Goal: Task Accomplishment & Management: Use online tool/utility

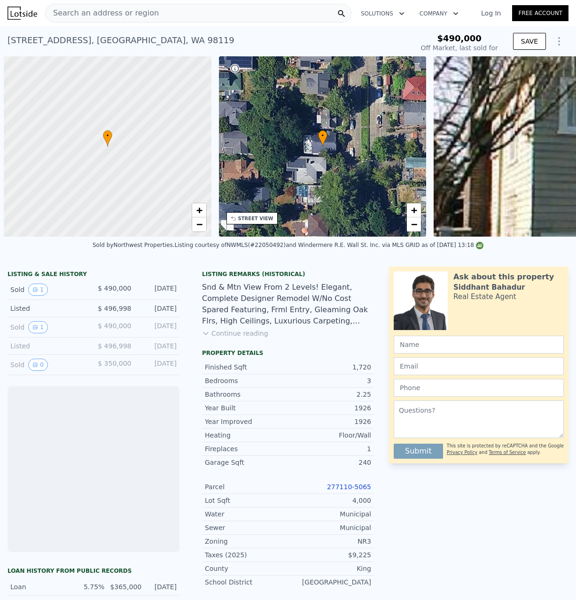
scroll to position [0, 4]
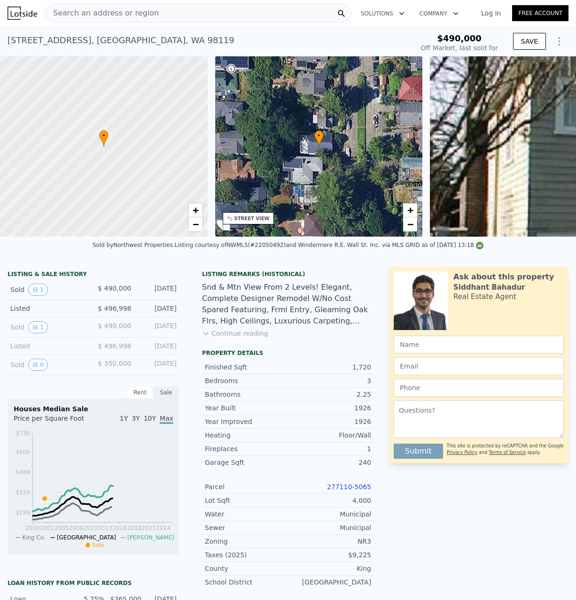
click at [562, 44] on icon "Show Options" at bounding box center [558, 41] width 11 height 11
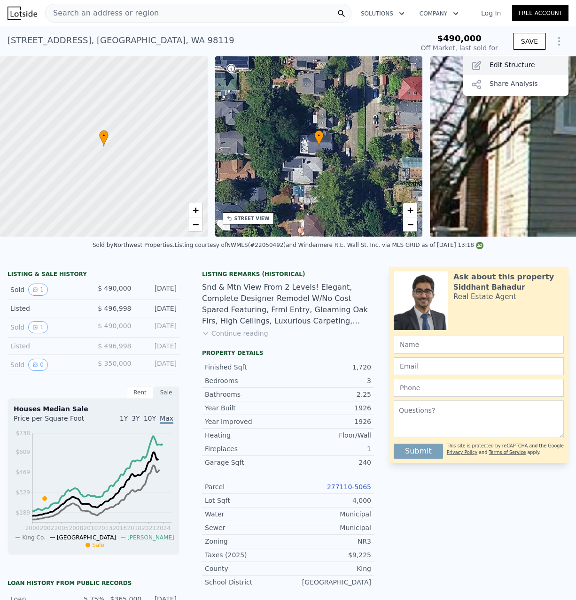
click at [552, 62] on div "Edit Structure" at bounding box center [515, 65] width 105 height 19
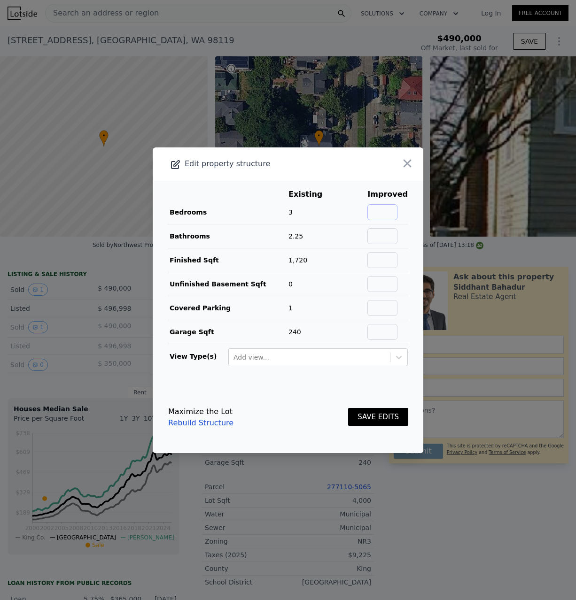
click at [381, 207] on input "text" at bounding box center [382, 212] width 30 height 16
click at [390, 215] on input "text" at bounding box center [382, 212] width 30 height 16
type input "3"
click at [412, 168] on button "button" at bounding box center [407, 163] width 17 height 17
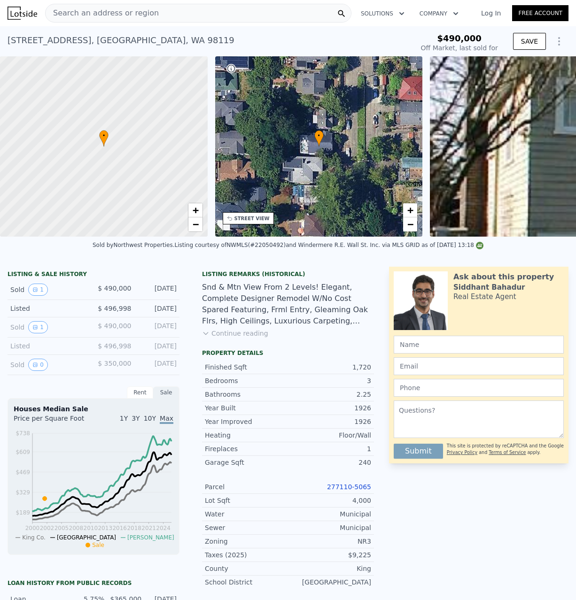
click at [552, 43] on button "Show Options" at bounding box center [559, 41] width 19 height 19
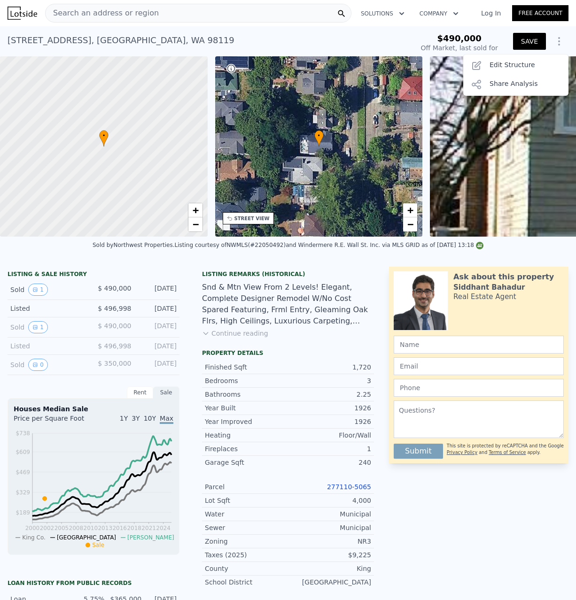
click at [540, 44] on button "SAVE" at bounding box center [529, 41] width 33 height 17
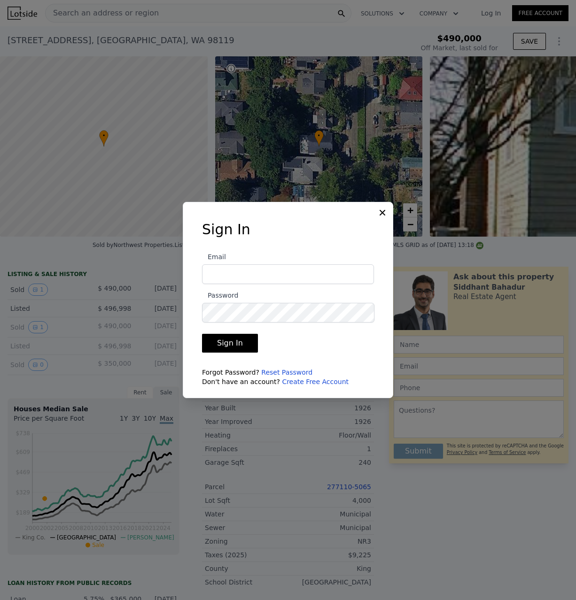
click at [378, 213] on icon at bounding box center [382, 212] width 9 height 9
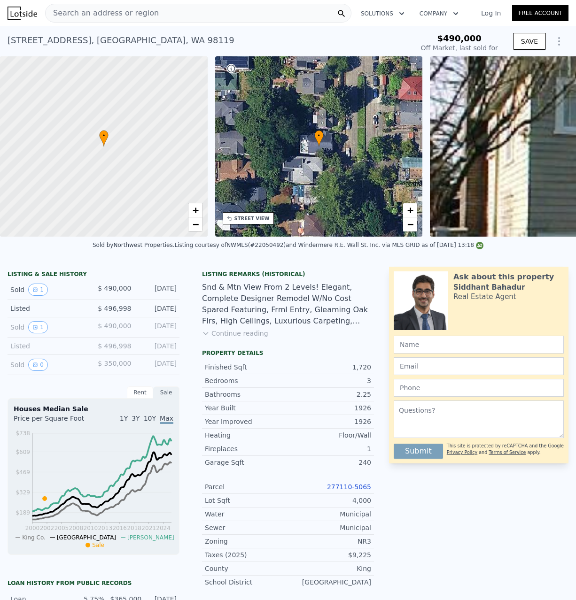
click at [563, 44] on icon "Show Options" at bounding box center [558, 41] width 11 height 11
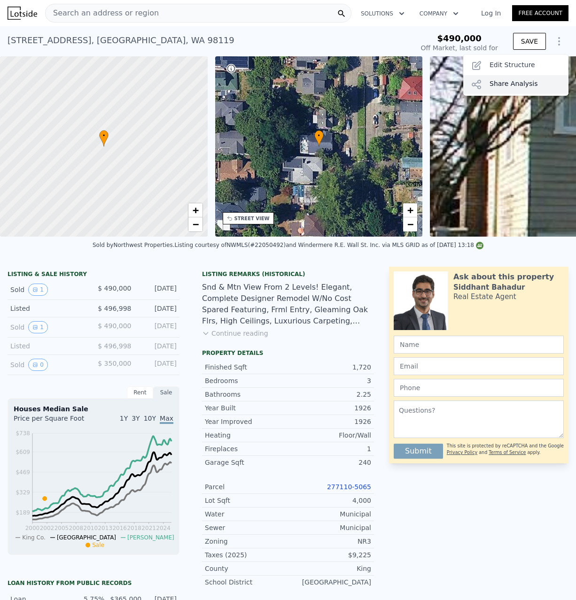
click at [532, 76] on div "Share Analysis" at bounding box center [515, 84] width 105 height 19
click at [555, 40] on icon "Show Options" at bounding box center [558, 41] width 11 height 11
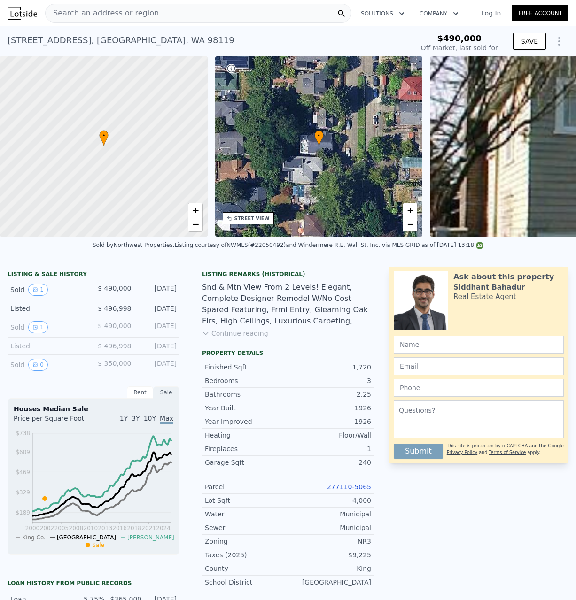
click at [556, 44] on icon "Show Options" at bounding box center [558, 41] width 11 height 11
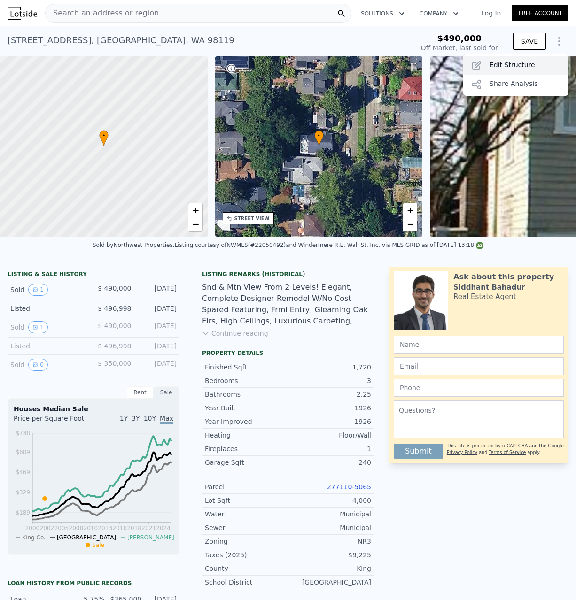
click at [529, 65] on div "Edit Structure" at bounding box center [515, 65] width 105 height 19
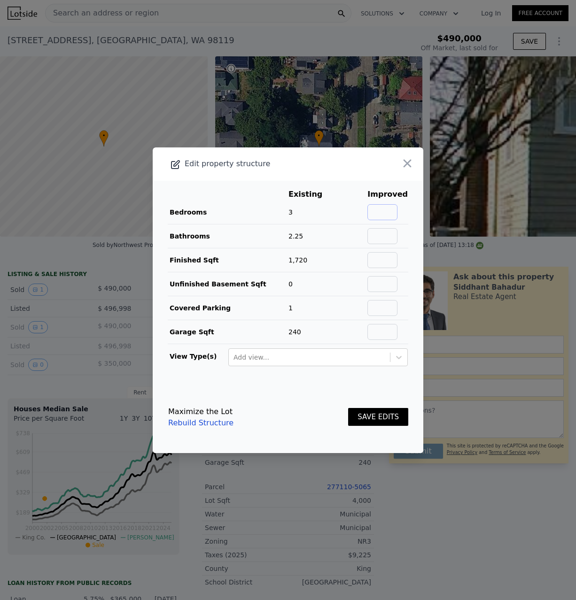
click at [396, 207] on input "text" at bounding box center [382, 212] width 30 height 16
type input "3"
type input "2.25"
type input "1720"
click at [390, 332] on input "text" at bounding box center [382, 332] width 30 height 16
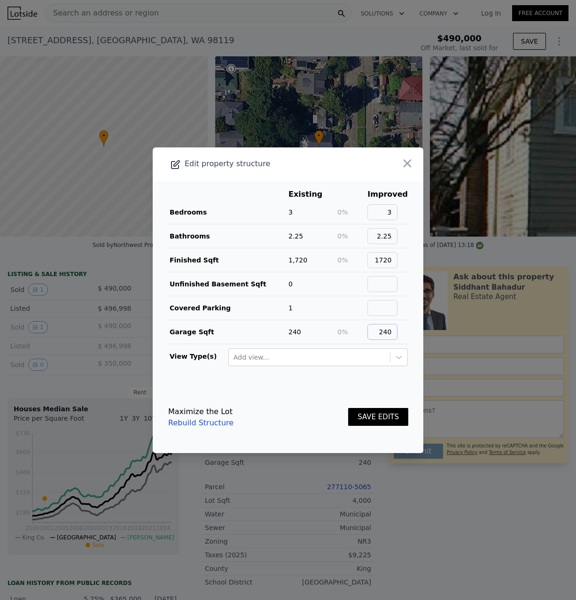
type input "240"
click at [382, 422] on button "SAVE EDITS" at bounding box center [378, 417] width 60 height 18
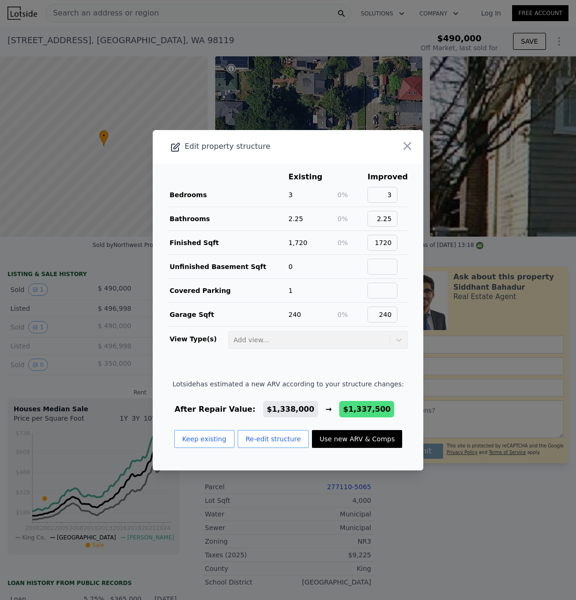
type input "$ 1,338,000"
type input "$ 702,741"
click at [322, 183] on td "3" at bounding box center [312, 195] width 49 height 24
click at [403, 147] on icon "button" at bounding box center [407, 145] width 13 height 13
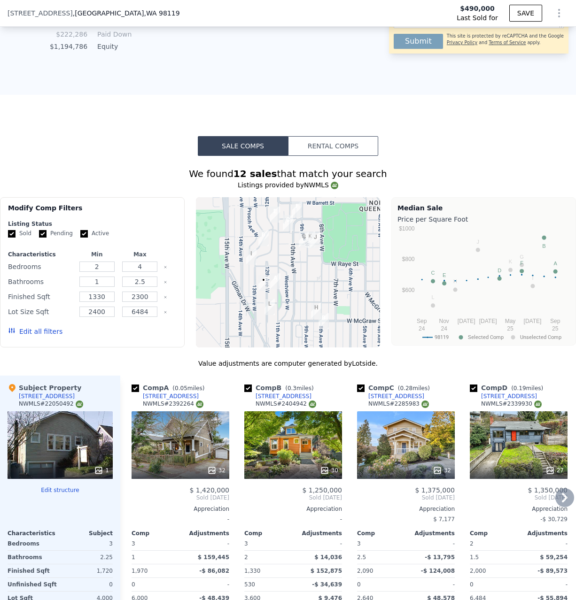
scroll to position [1018, 0]
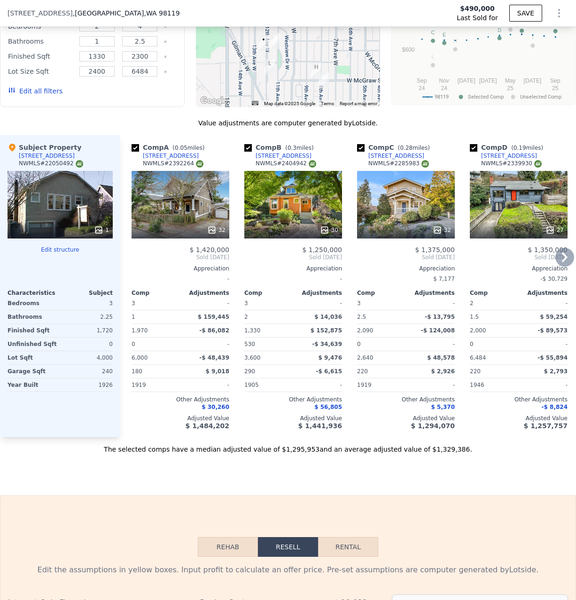
click at [218, 225] on div "32" at bounding box center [216, 229] width 18 height 9
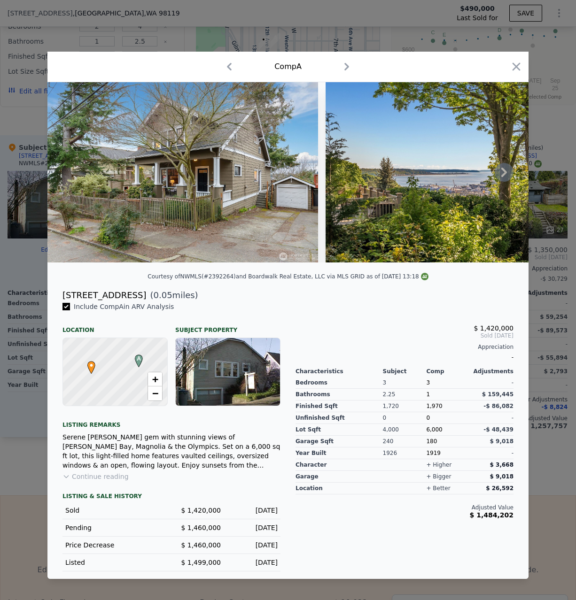
click at [499, 174] on icon at bounding box center [504, 172] width 19 height 19
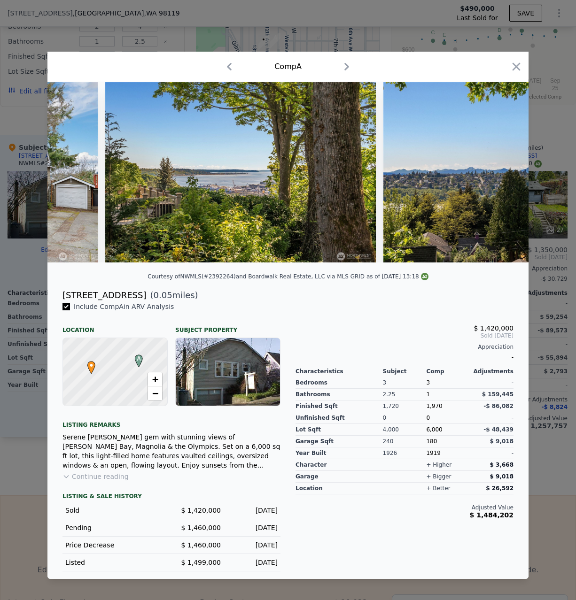
click at [499, 174] on img at bounding box center [518, 172] width 271 height 180
click at [499, 174] on icon at bounding box center [504, 172] width 19 height 19
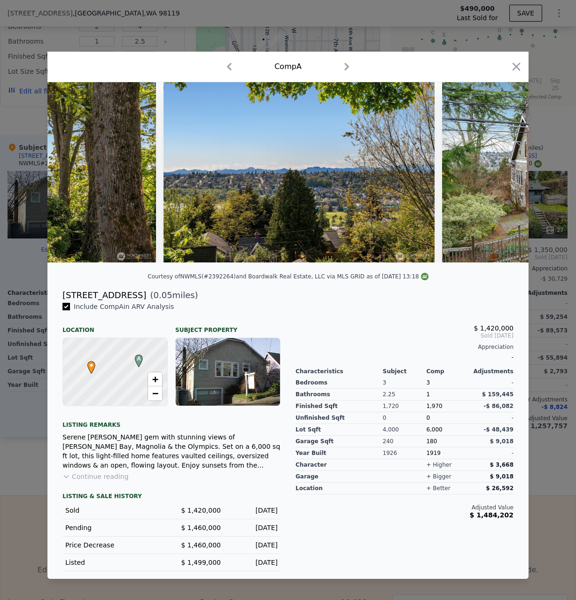
click at [500, 174] on img at bounding box center [577, 172] width 271 height 180
click at [505, 173] on icon at bounding box center [504, 172] width 6 height 9
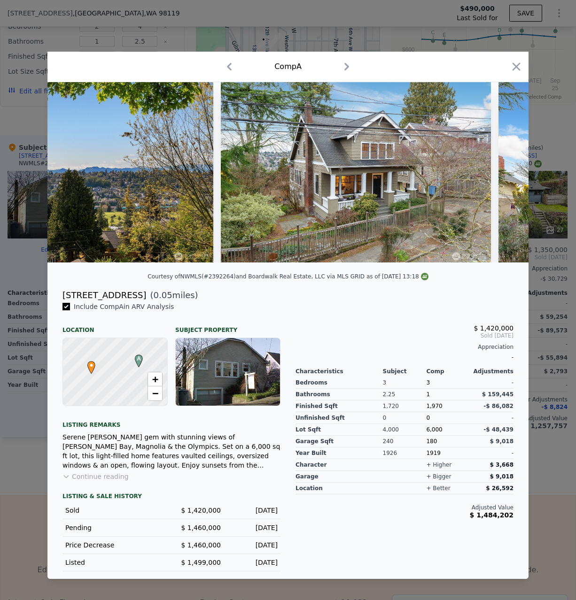
click at [507, 172] on icon at bounding box center [504, 172] width 19 height 19
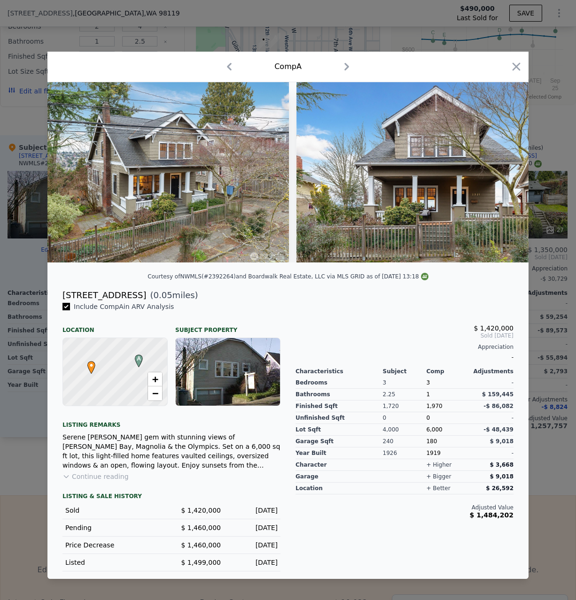
scroll to position [0, 884]
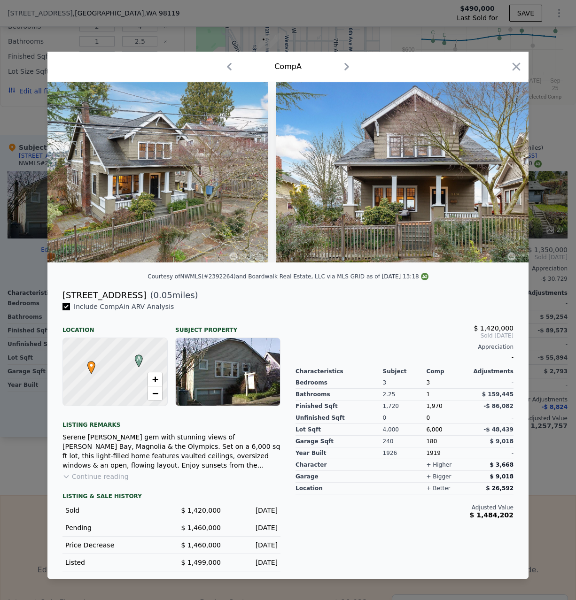
click at [507, 172] on img at bounding box center [411, 172] width 271 height 180
click at [502, 167] on icon at bounding box center [504, 172] width 19 height 19
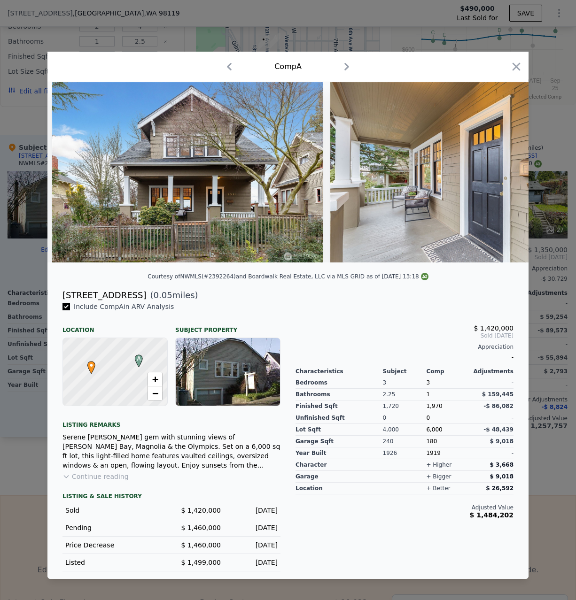
click at [506, 169] on img at bounding box center [465, 172] width 270 height 180
click at [507, 172] on icon at bounding box center [504, 172] width 6 height 9
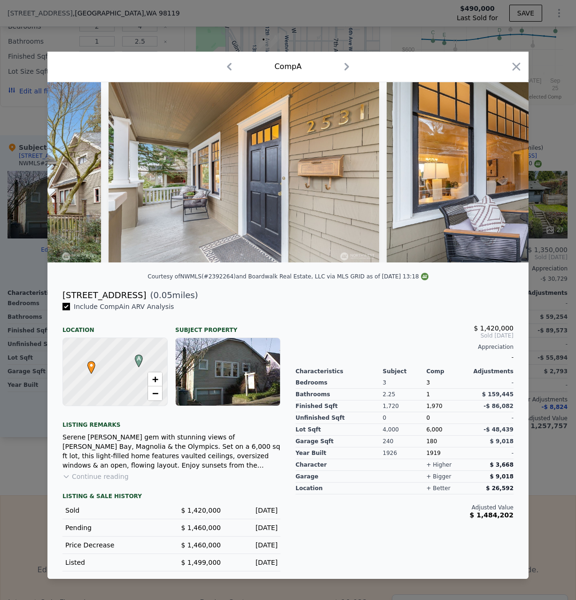
click at [506, 172] on img at bounding box center [522, 172] width 271 height 180
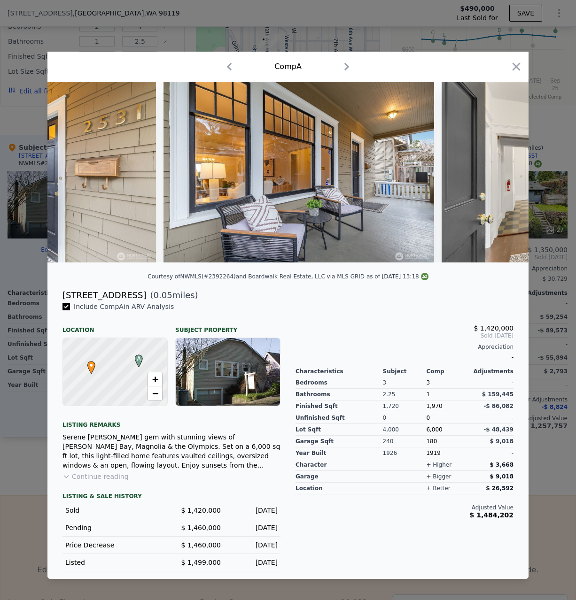
click at [502, 170] on img at bounding box center [577, 172] width 271 height 180
click at [505, 171] on icon at bounding box center [504, 172] width 6 height 9
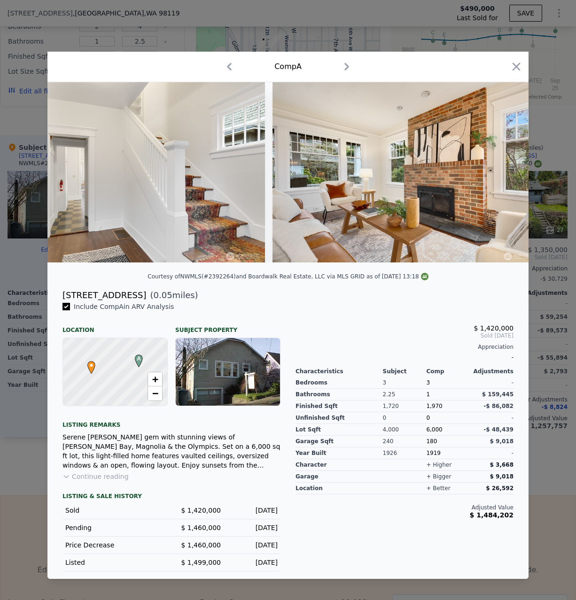
scroll to position [0, 2000]
click at [522, 62] on icon "button" at bounding box center [516, 66] width 13 height 13
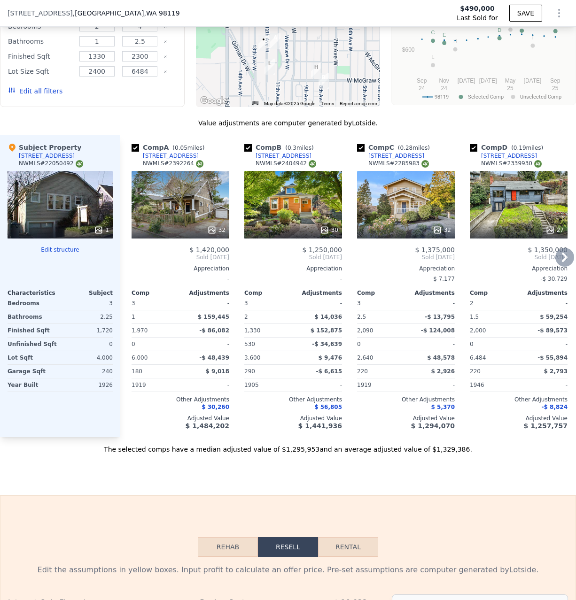
click at [341, 224] on div at bounding box center [293, 230] width 98 height 17
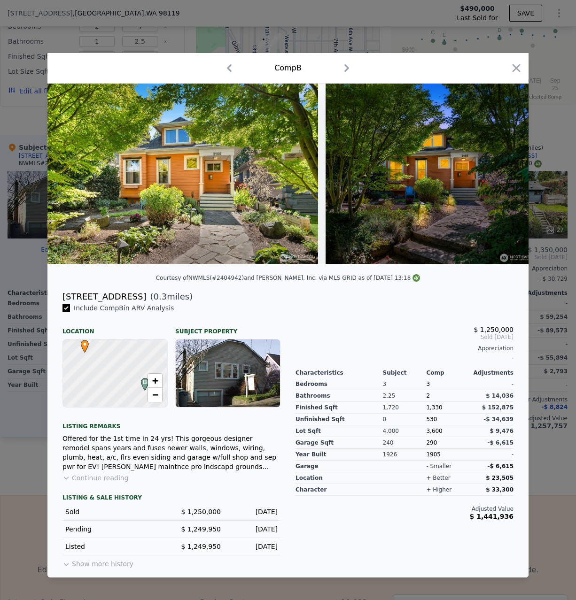
drag, startPoint x: 540, startPoint y: 148, endPoint x: 473, endPoint y: 203, distance: 87.1
click at [540, 148] on div at bounding box center [288, 300] width 576 height 600
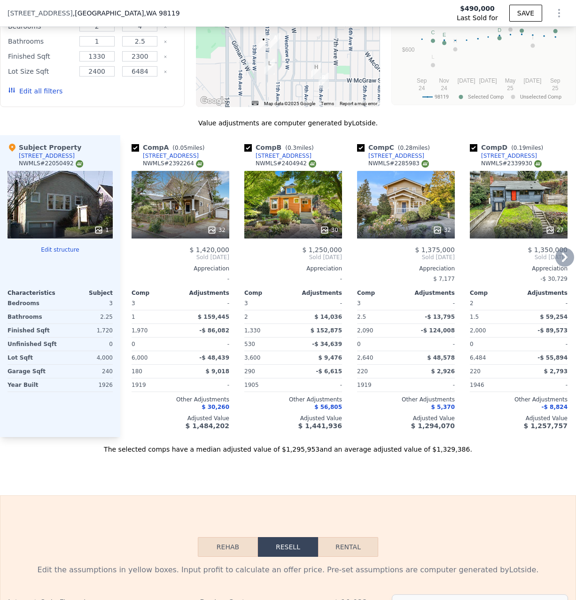
click at [466, 227] on div "Comp D ( 0.19 miles) [STREET_ADDRESS] 27 $ 1,350,000 Sold [DATE] Appreciation -…" at bounding box center [518, 286] width 105 height 302
click at [444, 227] on div "32" at bounding box center [442, 229] width 18 height 9
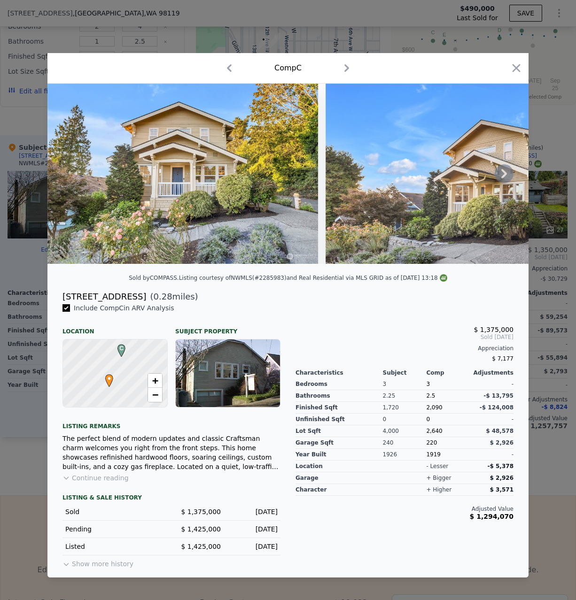
click at [505, 174] on icon at bounding box center [504, 173] width 6 height 9
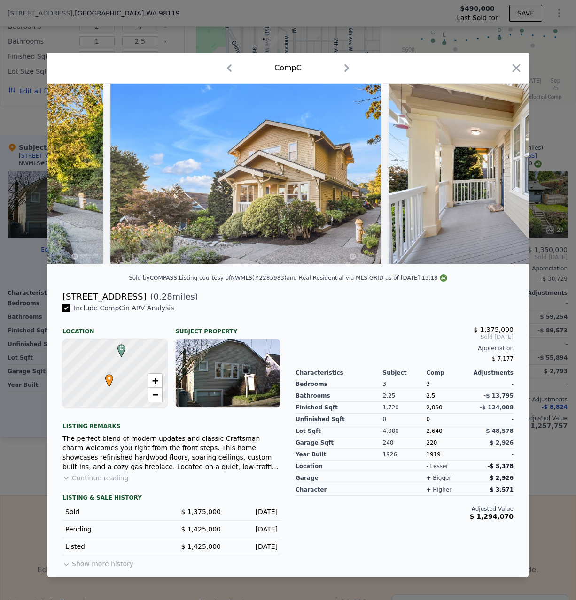
click at [505, 177] on img at bounding box center [523, 174] width 271 height 180
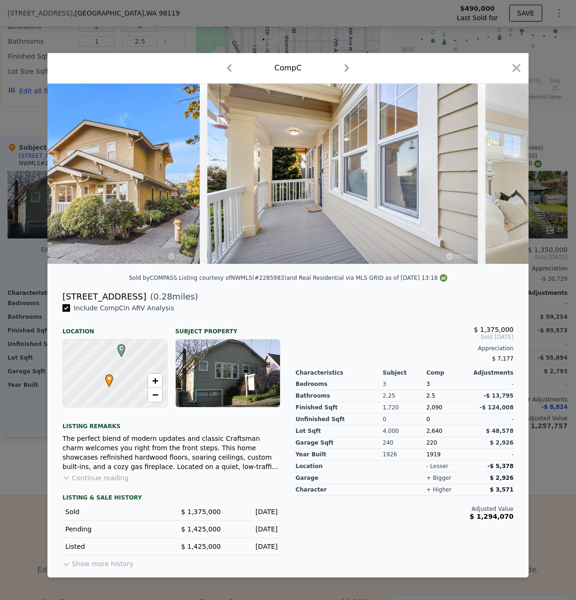
click at [503, 178] on icon at bounding box center [504, 173] width 6 height 9
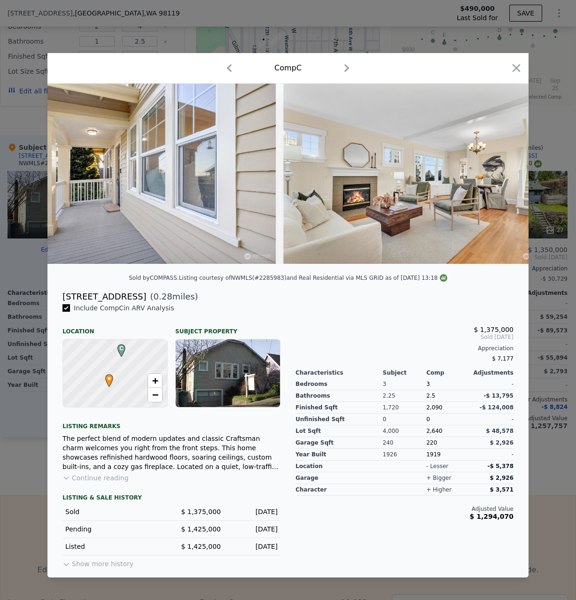
click at [503, 175] on img at bounding box center [418, 174] width 271 height 180
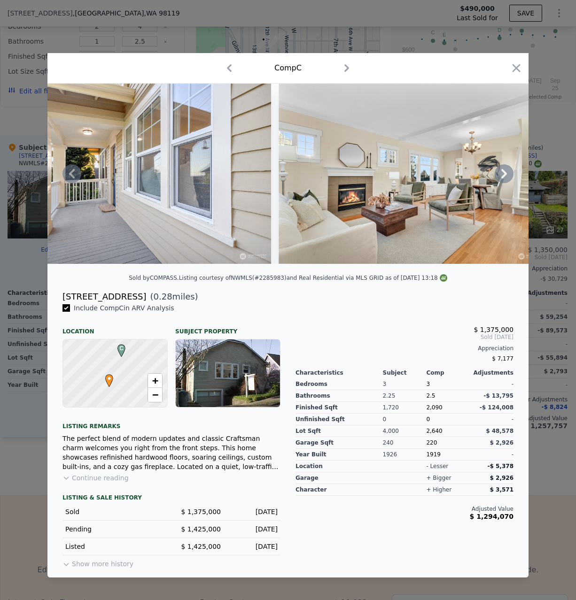
click at [504, 180] on icon at bounding box center [504, 173] width 19 height 19
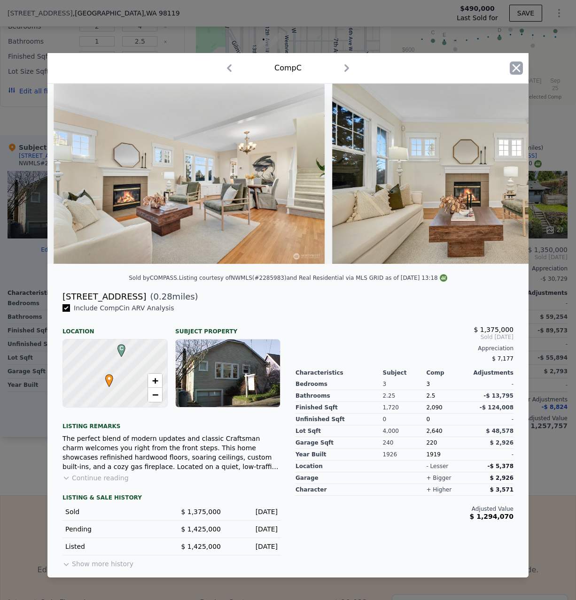
scroll to position [0, 829]
click at [513, 74] on icon "button" at bounding box center [516, 68] width 13 height 13
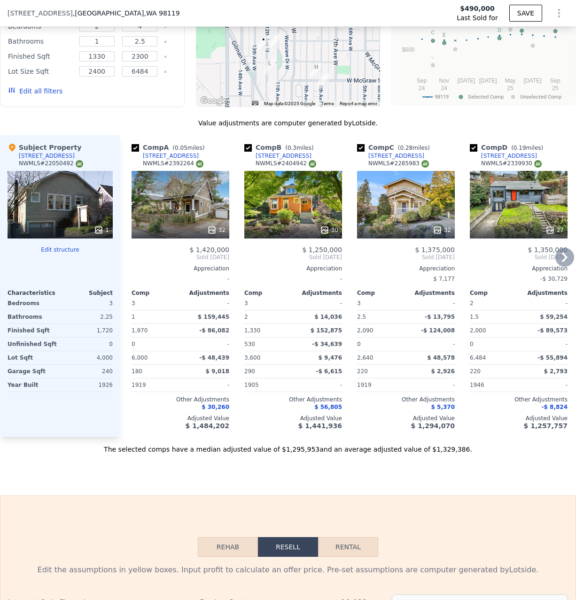
click at [562, 256] on icon at bounding box center [564, 257] width 19 height 19
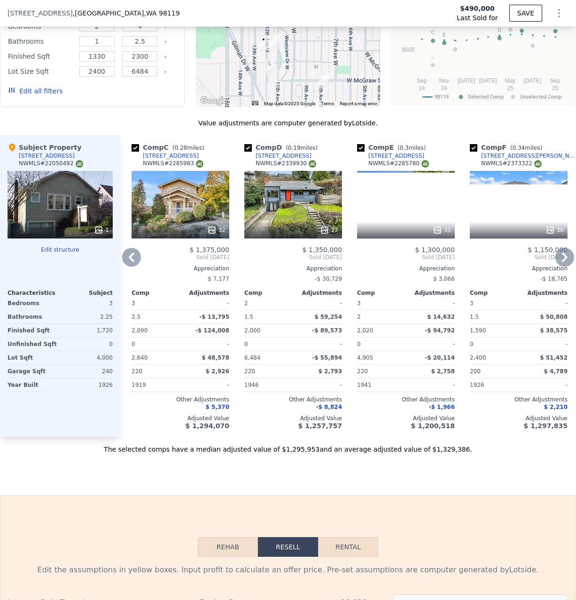
click at [564, 248] on icon at bounding box center [564, 257] width 19 height 19
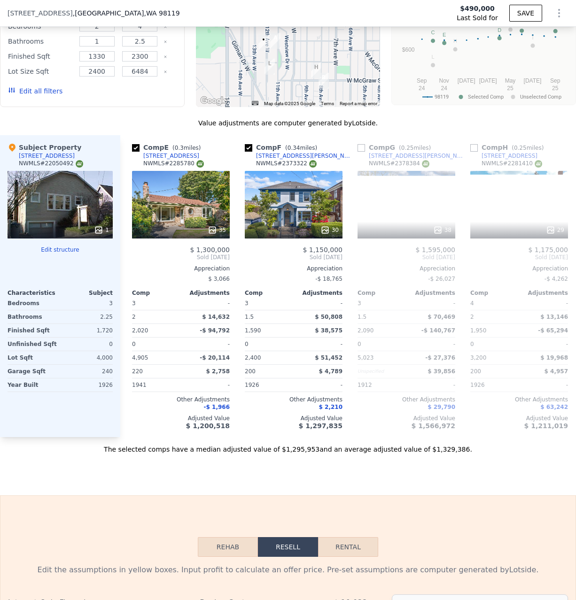
scroll to position [0, 451]
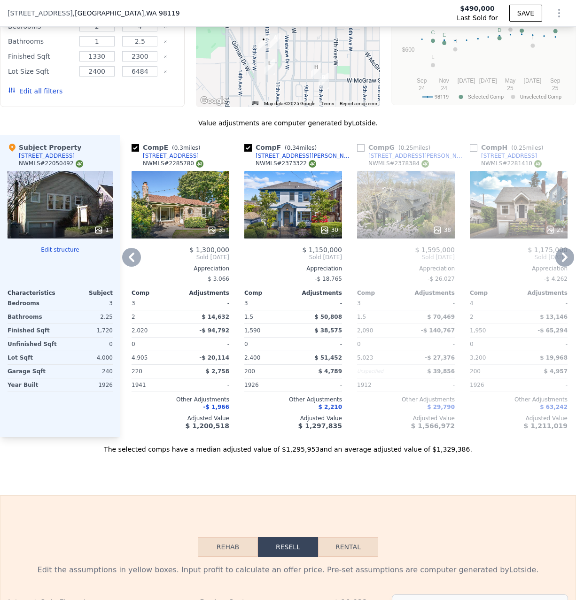
click at [564, 256] on span "Sold [DATE]" at bounding box center [519, 258] width 98 height 8
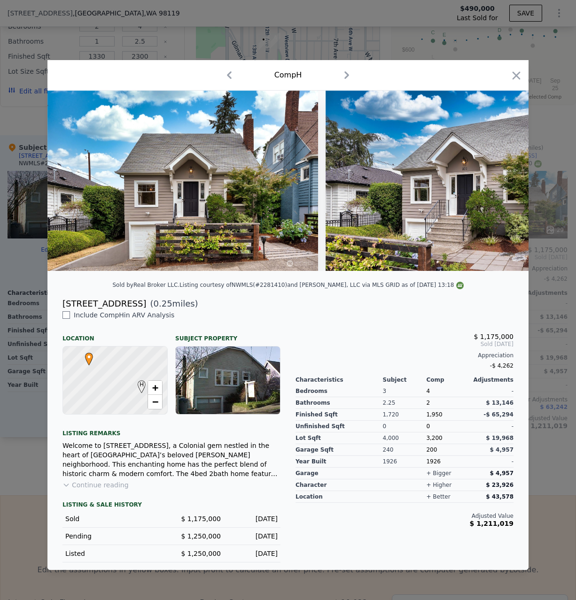
click at [553, 260] on div at bounding box center [288, 300] width 576 height 600
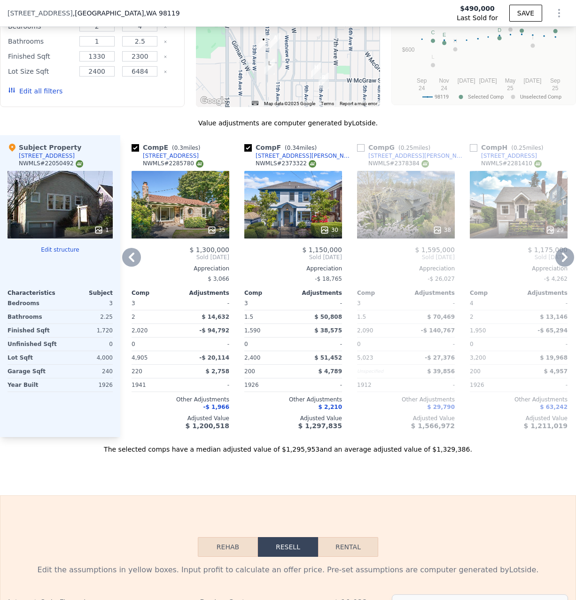
click at [555, 225] on icon at bounding box center [549, 229] width 9 height 9
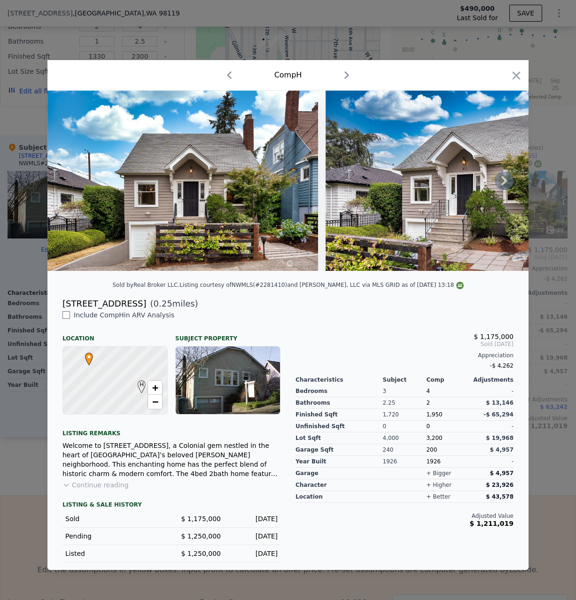
click at [500, 178] on icon at bounding box center [504, 180] width 19 height 19
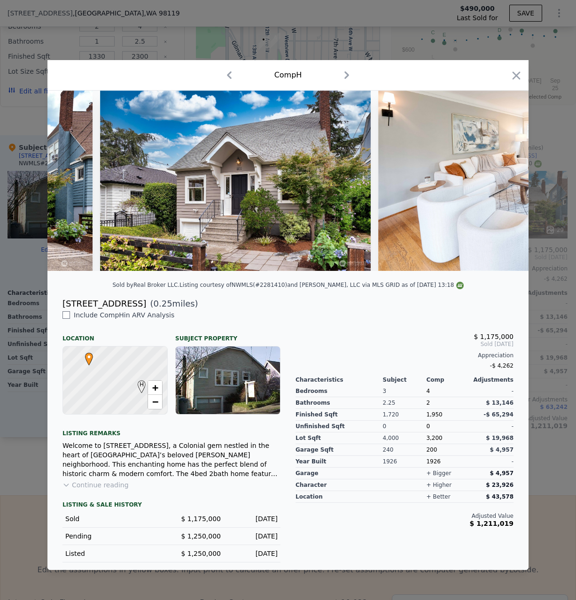
click at [502, 181] on img at bounding box center [513, 181] width 271 height 180
click at [502, 181] on icon at bounding box center [504, 180] width 19 height 19
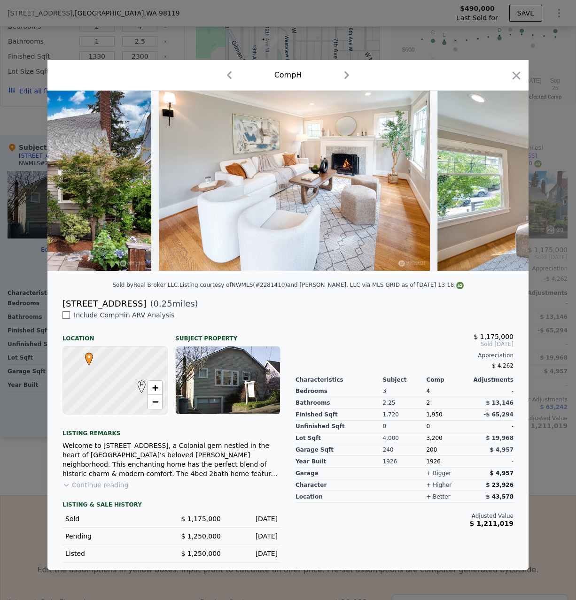
click at [528, 239] on img at bounding box center [572, 181] width 271 height 180
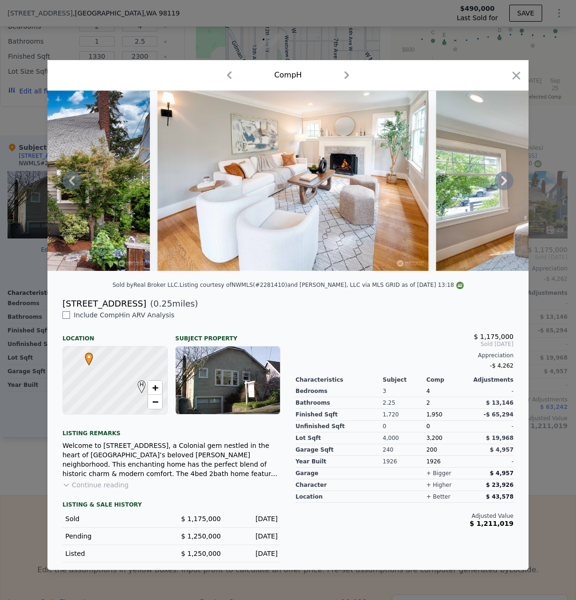
click at [506, 186] on icon at bounding box center [504, 180] width 19 height 19
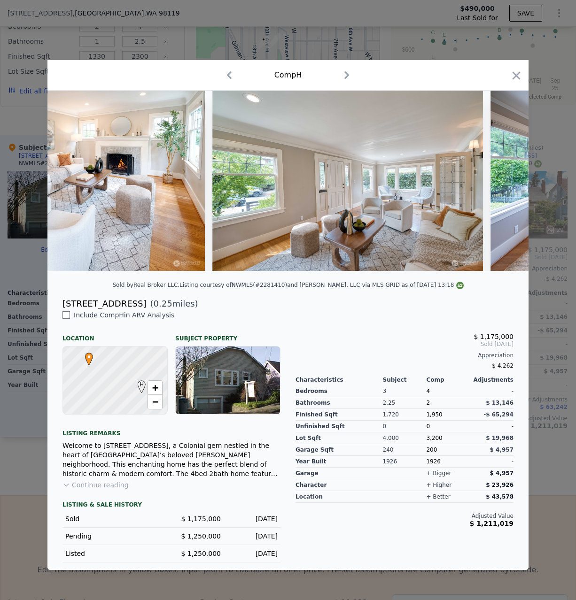
click at [502, 185] on icon at bounding box center [504, 180] width 6 height 9
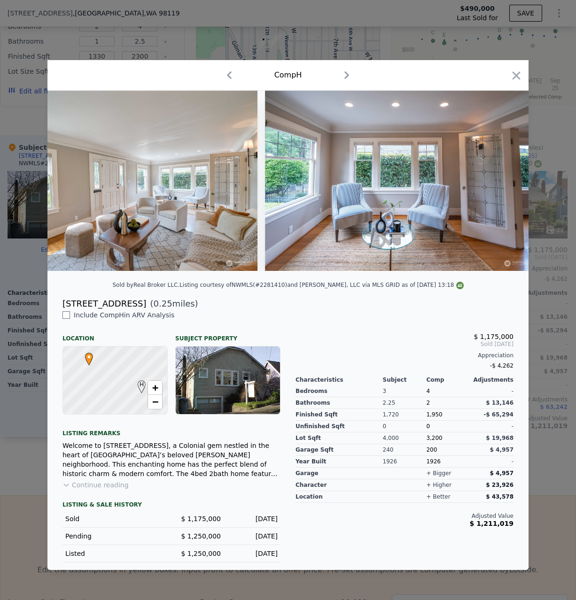
click at [501, 185] on img at bounding box center [400, 181] width 271 height 180
click at [506, 187] on icon at bounding box center [504, 180] width 19 height 19
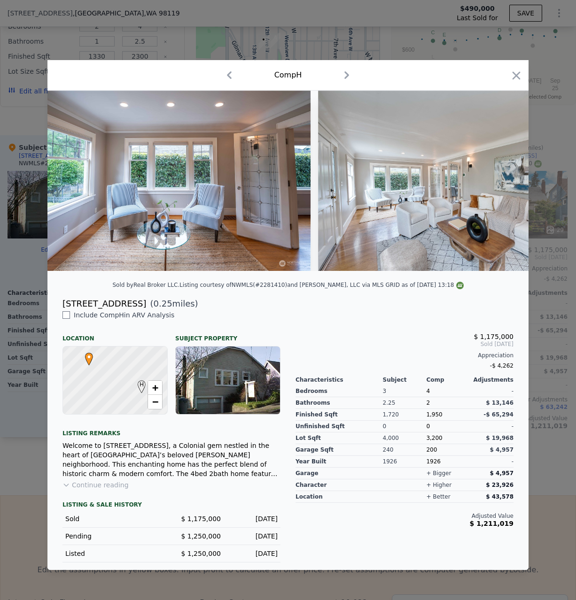
click at [505, 187] on img at bounding box center [453, 181] width 271 height 180
click at [504, 185] on icon at bounding box center [504, 180] width 19 height 19
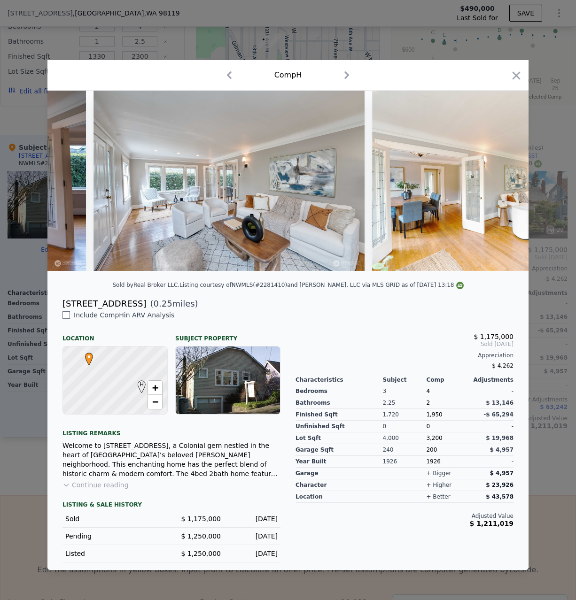
click at [504, 185] on img at bounding box center [507, 181] width 271 height 180
click at [507, 186] on icon at bounding box center [504, 180] width 19 height 19
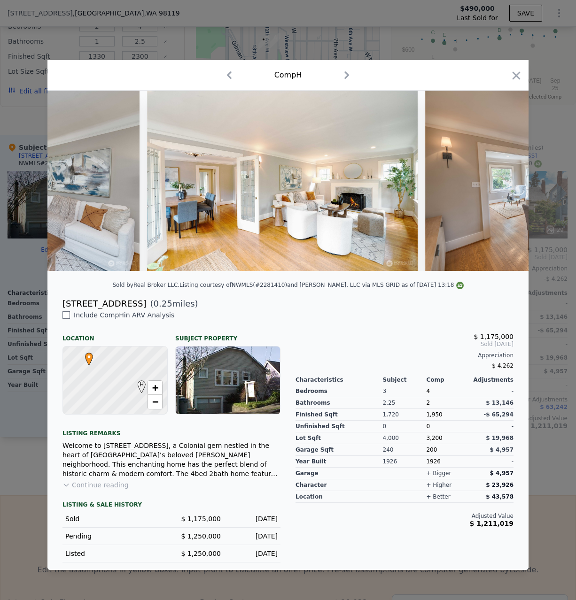
click at [507, 186] on img at bounding box center [560, 181] width 271 height 180
click at [505, 183] on icon at bounding box center [504, 180] width 6 height 9
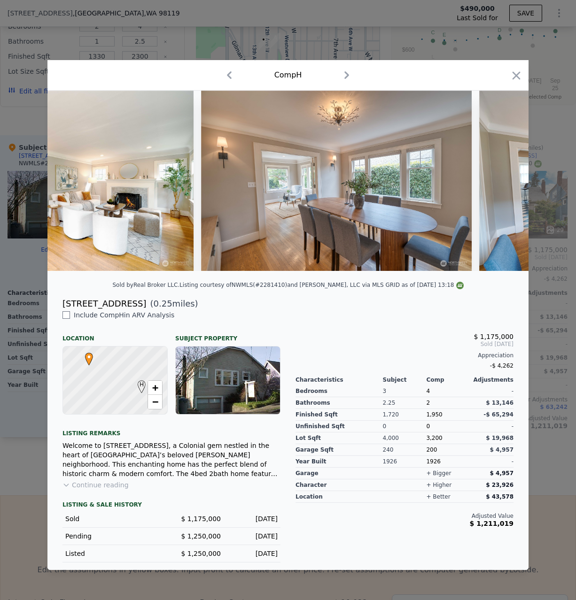
scroll to position [0, 1795]
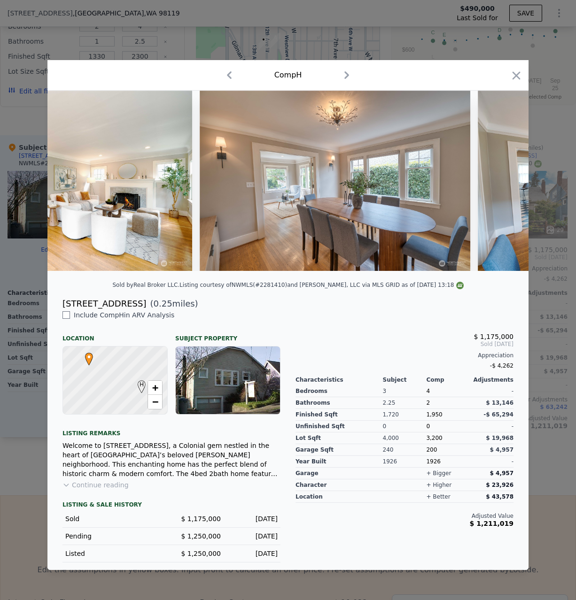
click at [547, 276] on div at bounding box center [288, 300] width 576 height 600
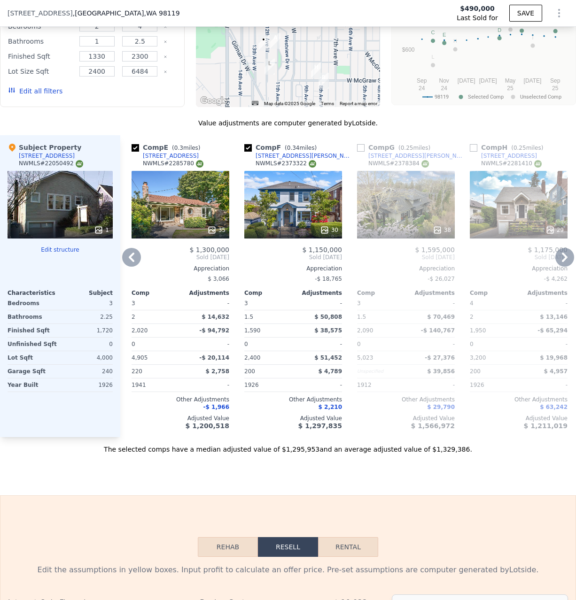
click at [560, 259] on icon at bounding box center [564, 257] width 19 height 19
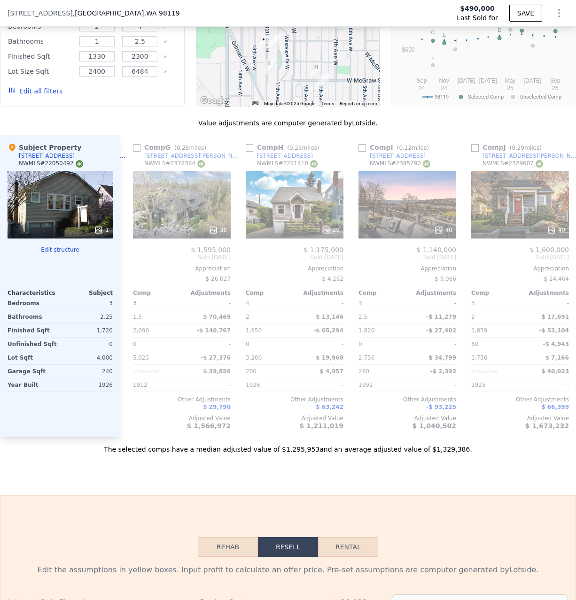
scroll to position [0, 676]
click at [564, 263] on icon at bounding box center [564, 257] width 19 height 19
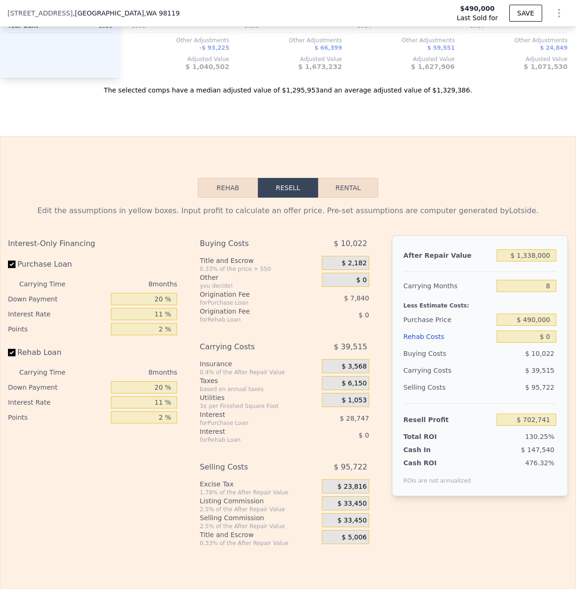
scroll to position [1379, 0]
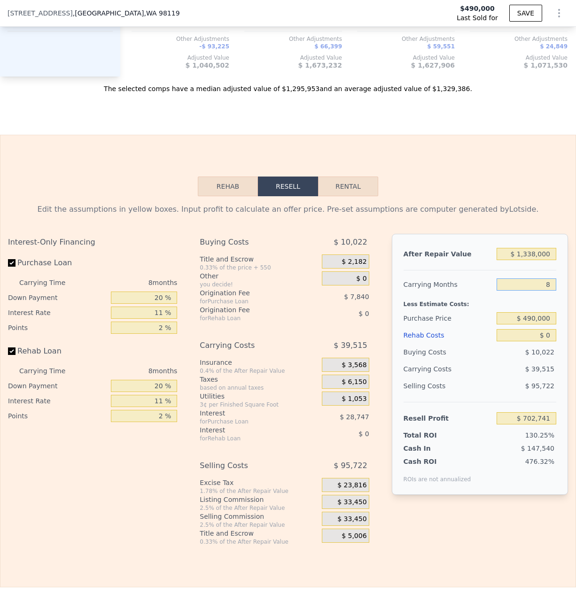
click at [537, 286] on input "8" at bounding box center [526, 285] width 60 height 12
click at [536, 314] on input "$ 490,000" at bounding box center [526, 318] width 60 height 12
type input "$ 875,000"
click at [529, 332] on input "$ 0" at bounding box center [526, 335] width 60 height 12
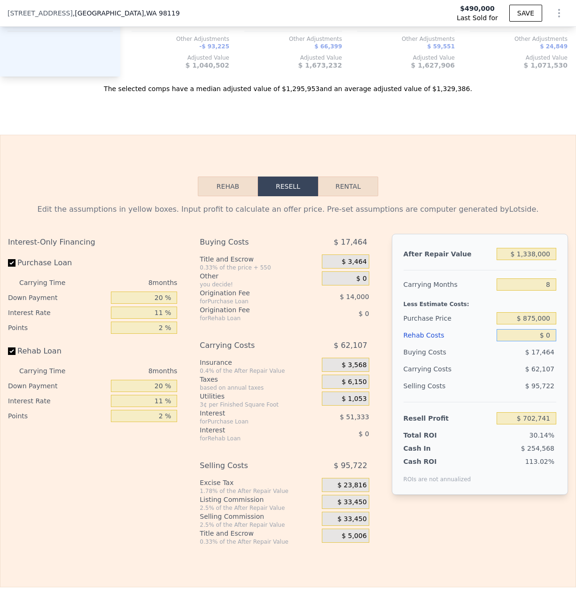
type input "$ 287,707"
click at [529, 332] on input "$ 0" at bounding box center [526, 335] width 60 height 12
type input "$ 2"
type input "$ 287,705"
type input "$ 21"
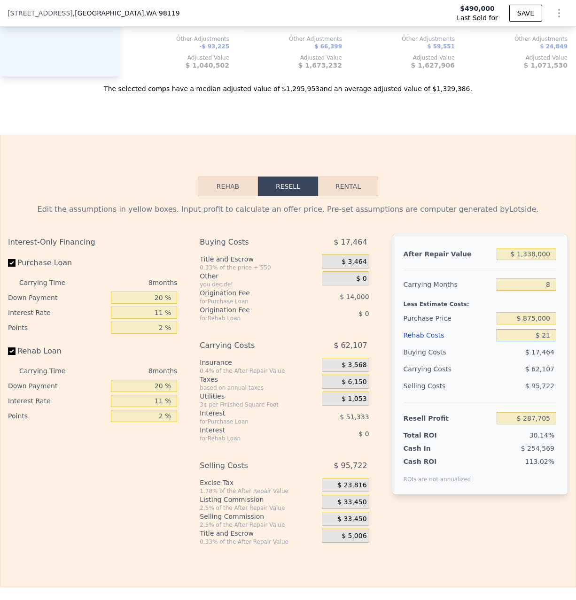
type input "$ 287,686"
type input "$ 215"
type input "$ 287,473"
type input "$ 2,150"
type input "$ 285,395"
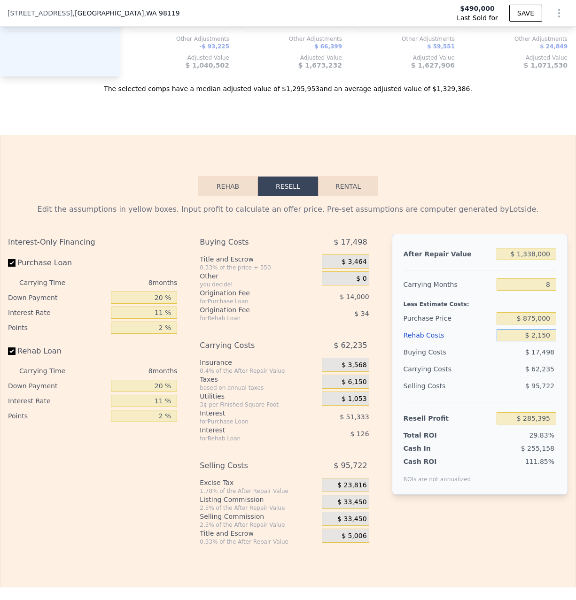
type input "$ 21,500"
type input "$ 264,599"
type input "$ 215,000"
type input "$ 56,651"
type input "$ 215,000"
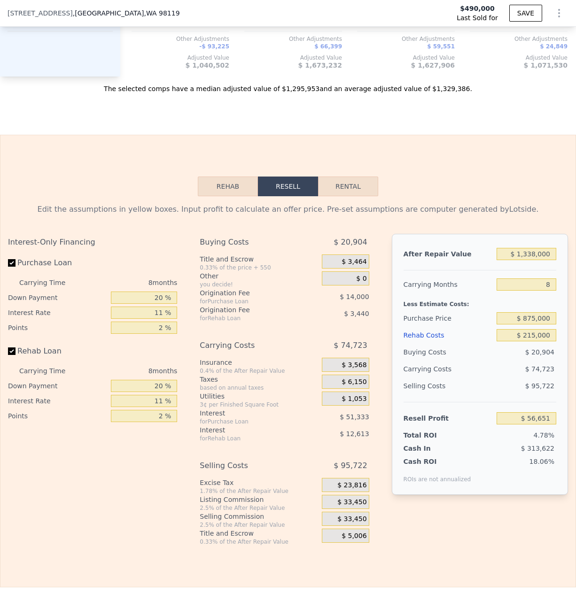
click at [514, 362] on div "$ 74,723" at bounding box center [509, 369] width 93 height 17
click at [162, 307] on input "11 %" at bounding box center [144, 313] width 66 height 12
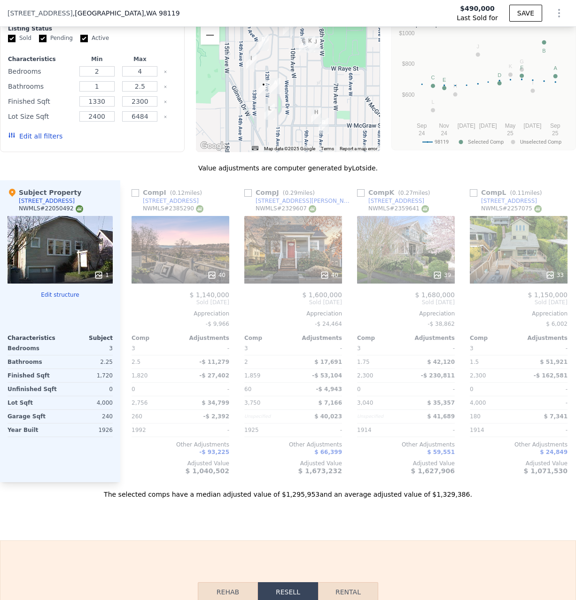
scroll to position [958, 0]
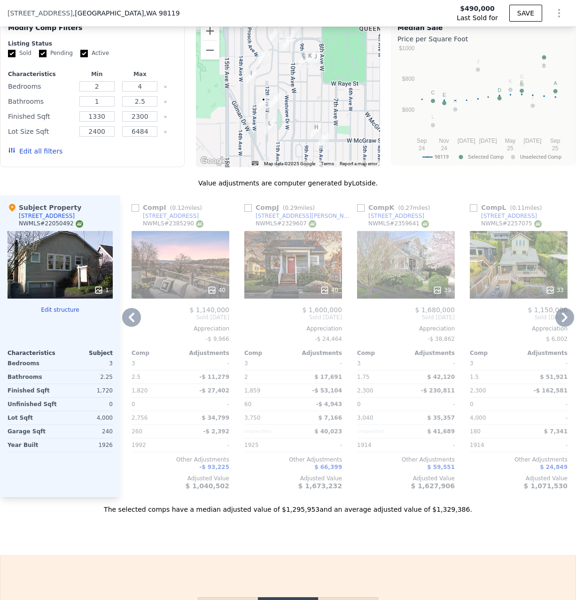
click at [131, 318] on icon at bounding box center [131, 317] width 19 height 19
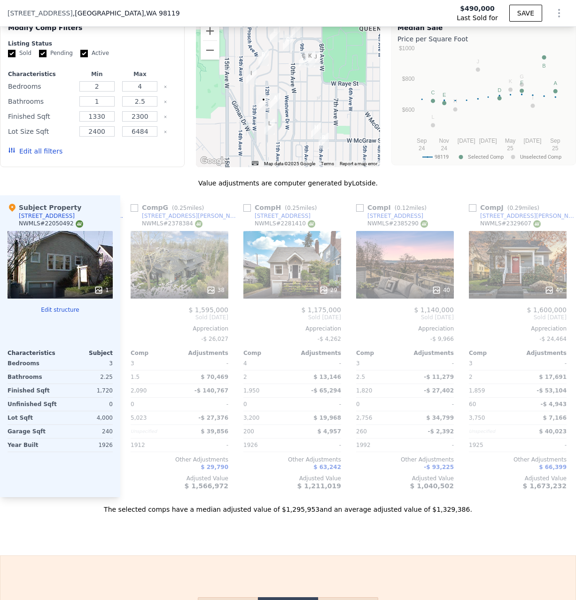
scroll to position [0, 676]
click at [558, 287] on div "40" at bounding box center [554, 290] width 18 height 9
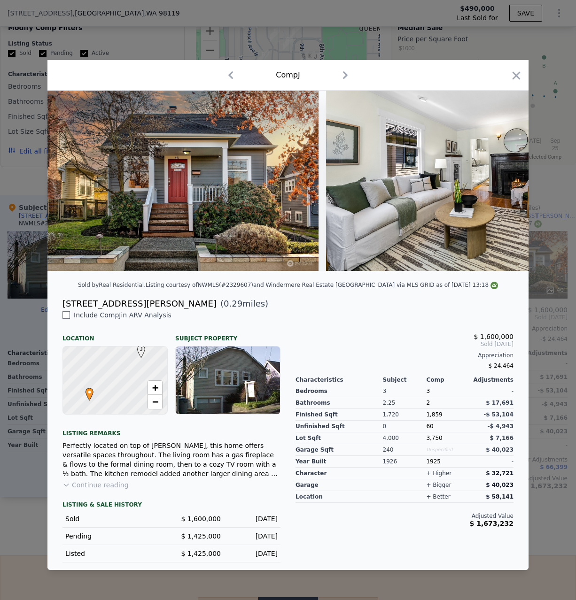
click at [549, 276] on div at bounding box center [288, 300] width 576 height 600
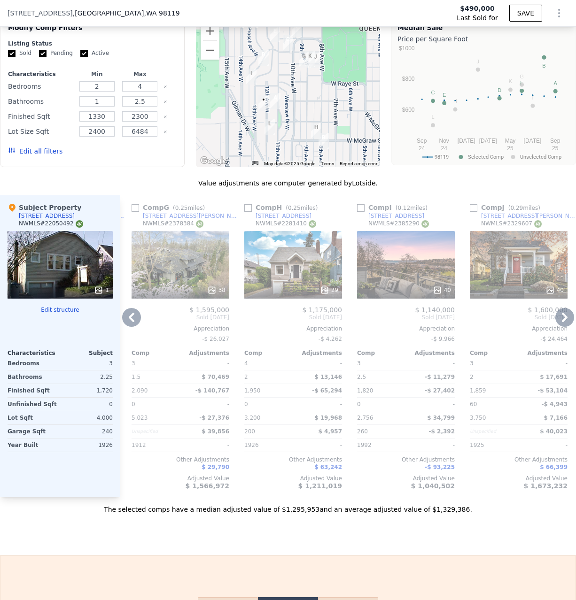
click at [136, 312] on icon at bounding box center [131, 317] width 19 height 19
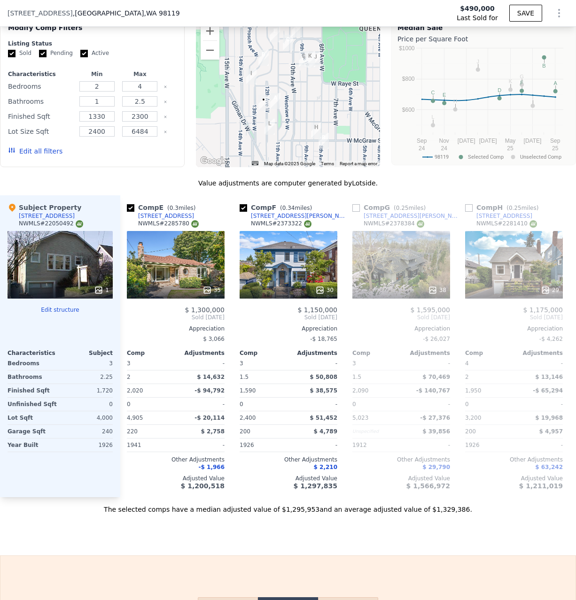
scroll to position [0, 453]
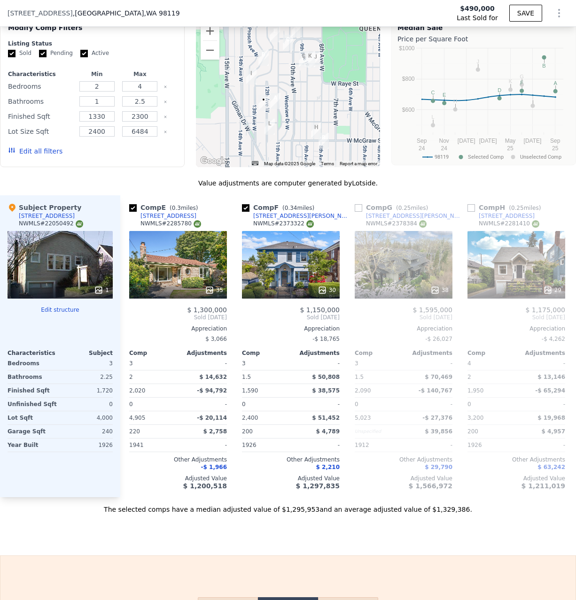
click at [132, 314] on span "Sold [DATE]" at bounding box center [178, 318] width 98 height 8
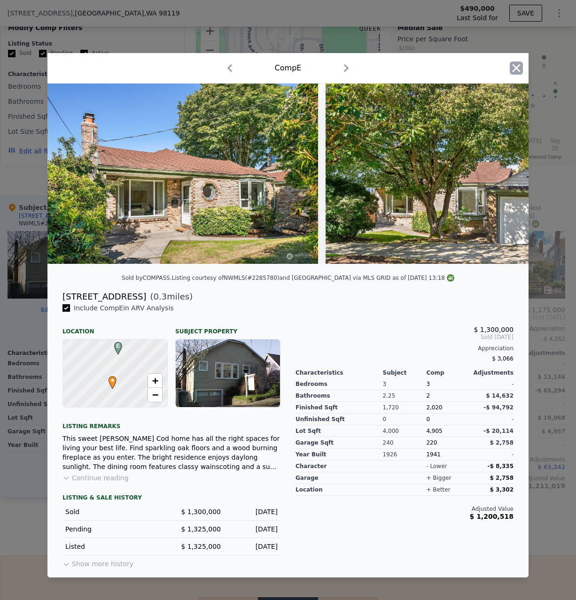
click at [517, 71] on icon "button" at bounding box center [516, 68] width 13 height 13
